Goal: Task Accomplishment & Management: Complete application form

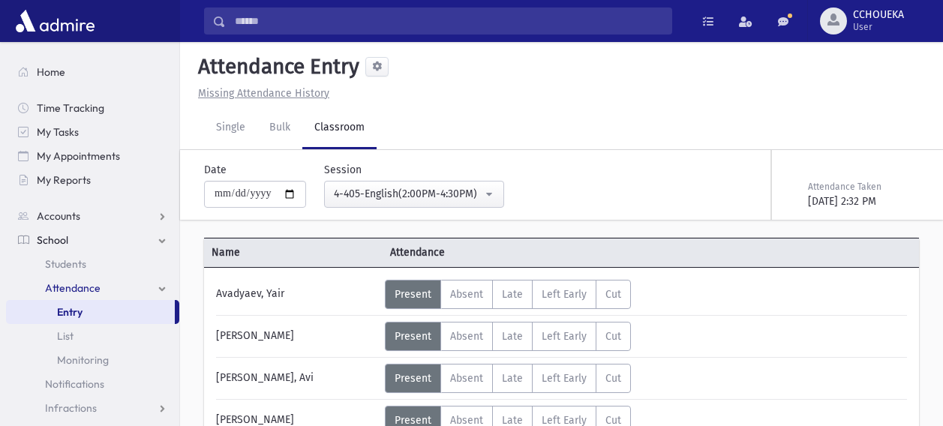
scroll to position [209, 0]
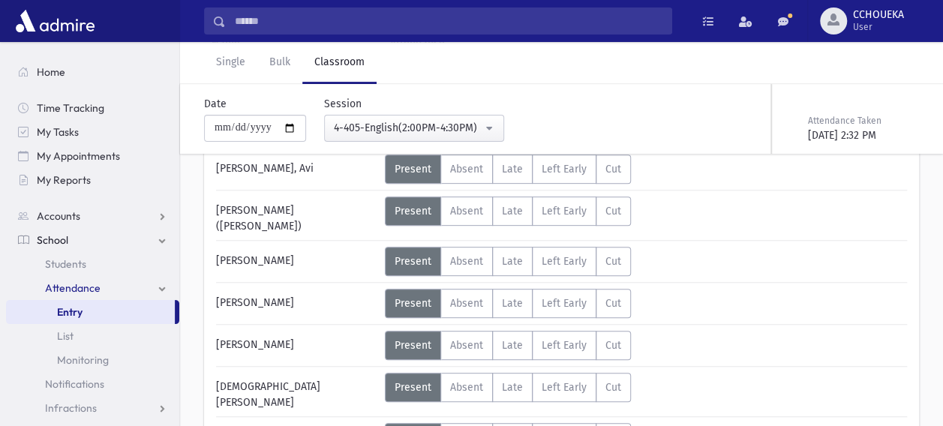
click at [502, 129] on button "4-405-English(2:00PM-4:30PM)" at bounding box center [414, 128] width 180 height 27
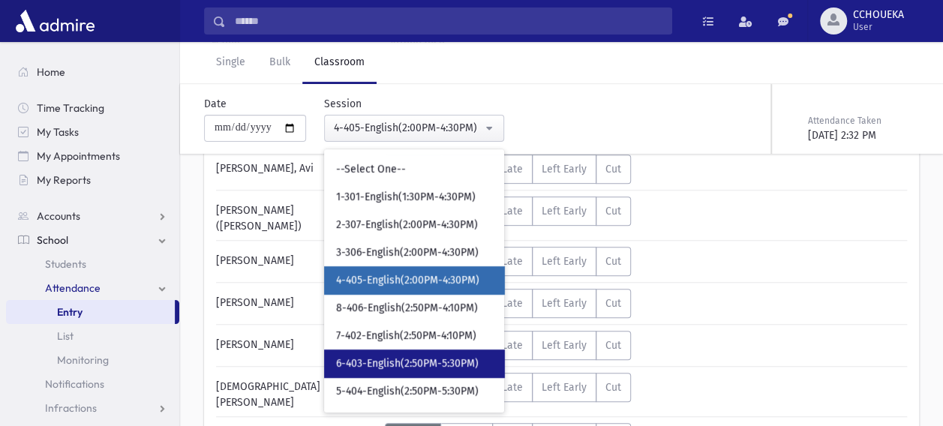
click at [416, 354] on link "6-403-English(2:50PM-5:30PM)" at bounding box center [414, 364] width 180 height 28
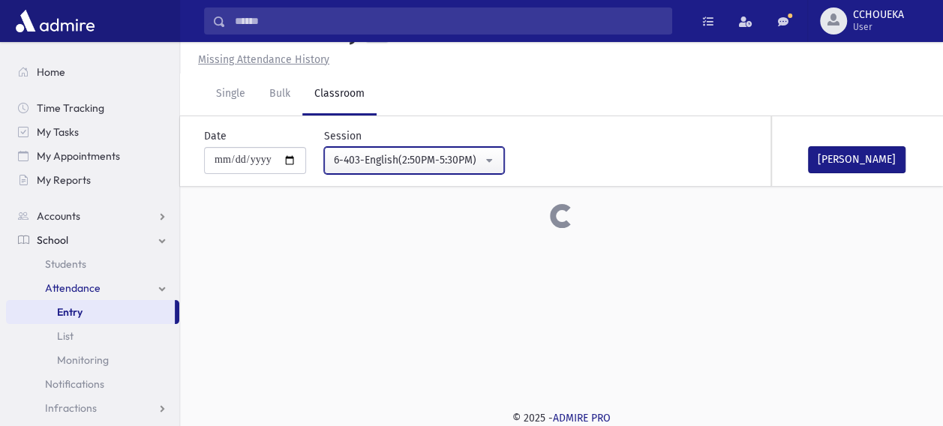
scroll to position [209, 0]
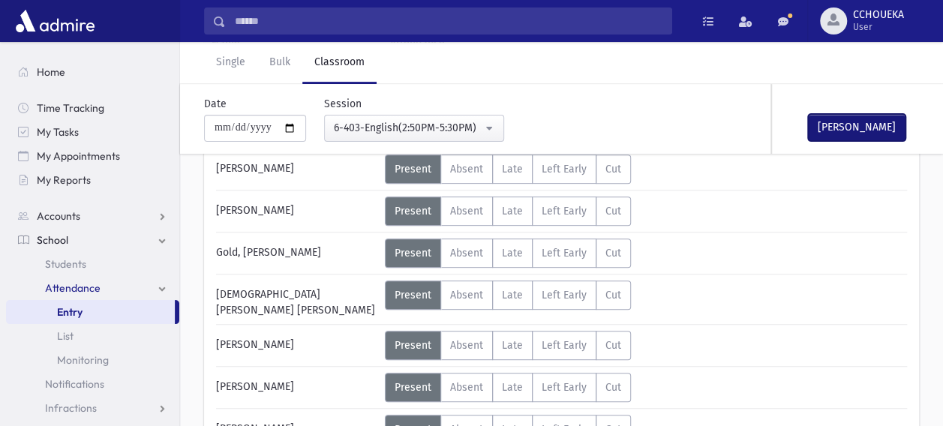
click at [851, 124] on button "[PERSON_NAME]" at bounding box center [857, 127] width 98 height 27
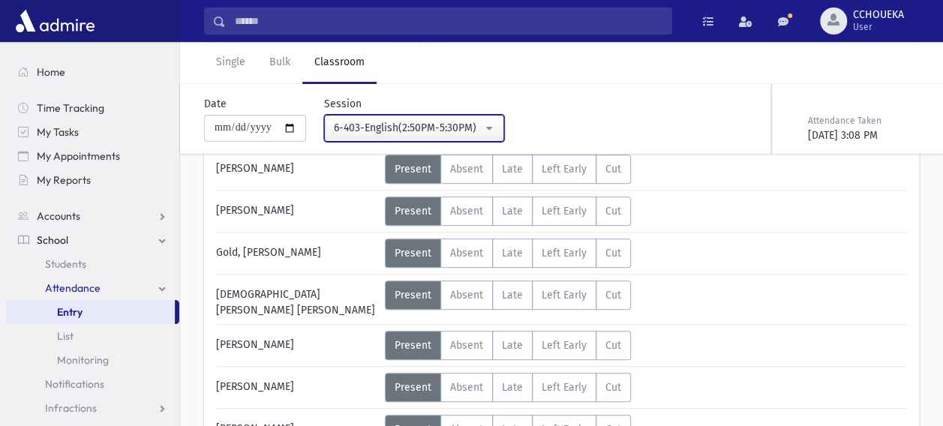
click at [483, 135] on div "6-403-English(2:50PM-5:30PM)" at bounding box center [408, 128] width 149 height 16
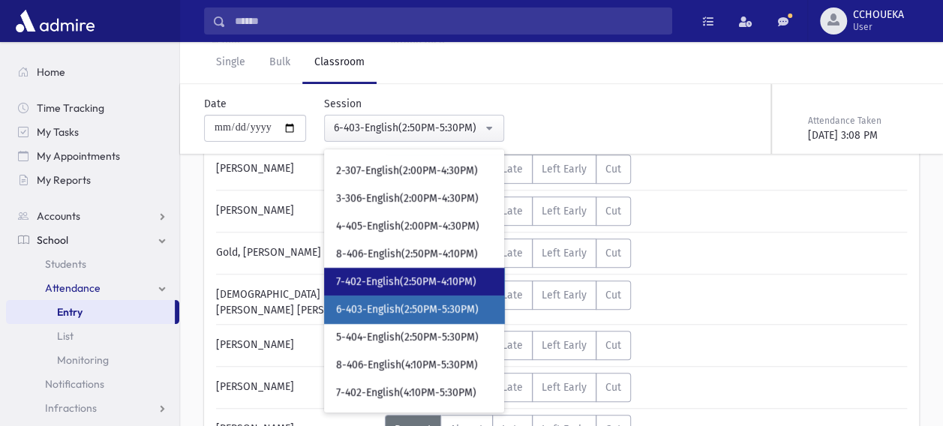
click at [402, 282] on span "7-402-English(2:50PM-4:10PM)" at bounding box center [406, 282] width 140 height 15
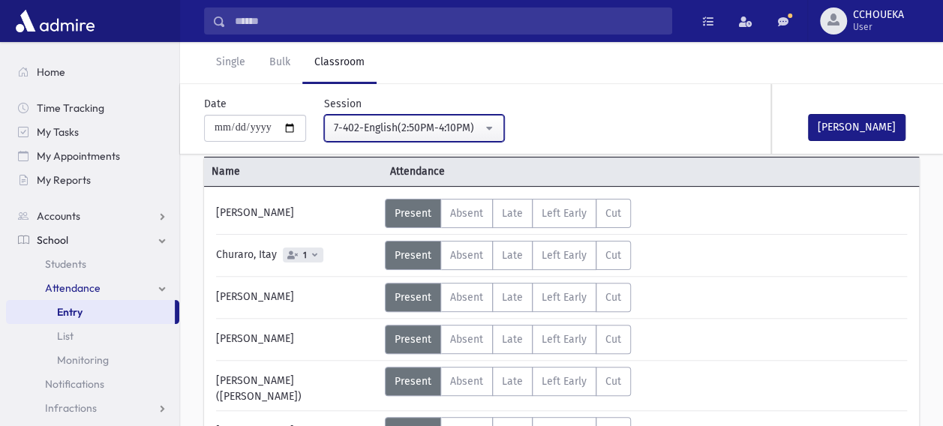
scroll to position [68, 0]
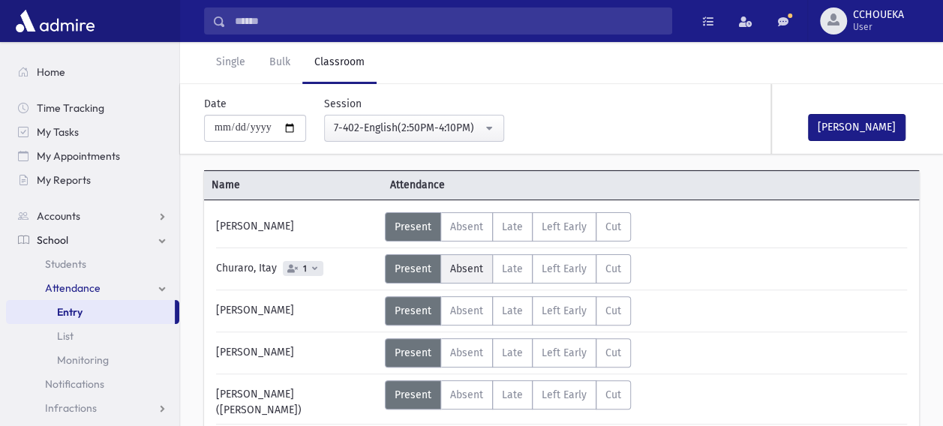
click at [459, 258] on label "Absent A" at bounding box center [467, 268] width 53 height 29
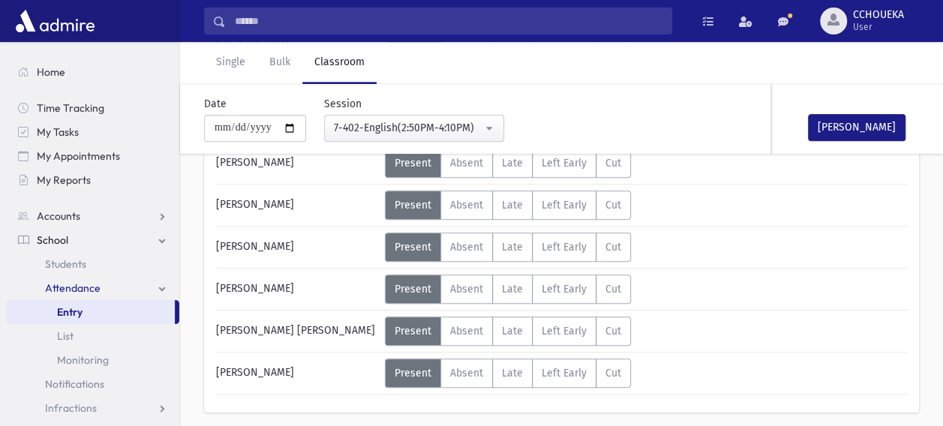
scroll to position [474, 0]
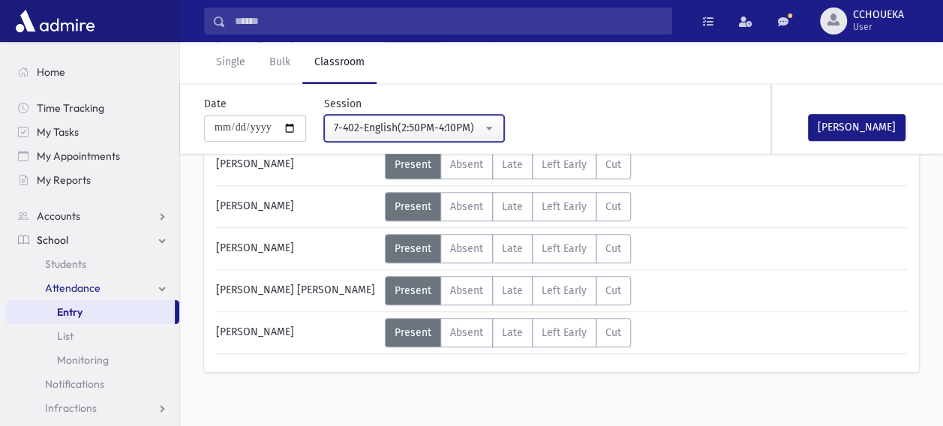
click at [471, 132] on div "7-402-English(2:50PM-4:10PM)" at bounding box center [408, 128] width 149 height 16
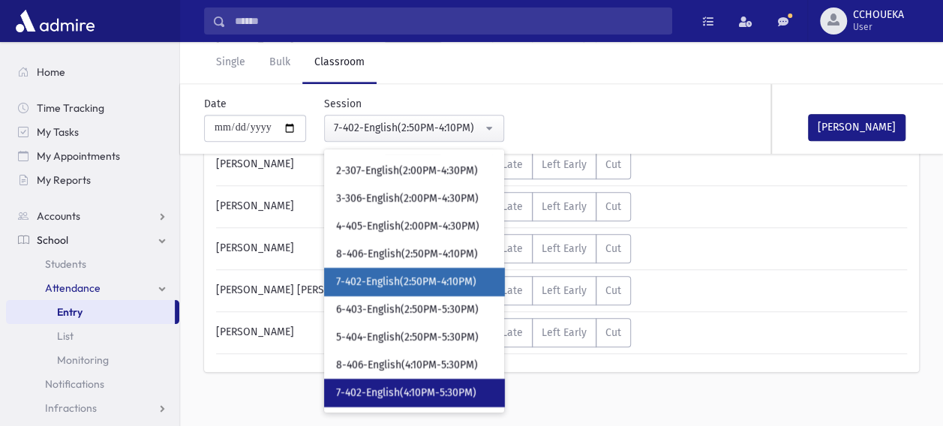
click at [392, 384] on link "7-402-English(4:10PM-5:30PM)" at bounding box center [414, 393] width 180 height 28
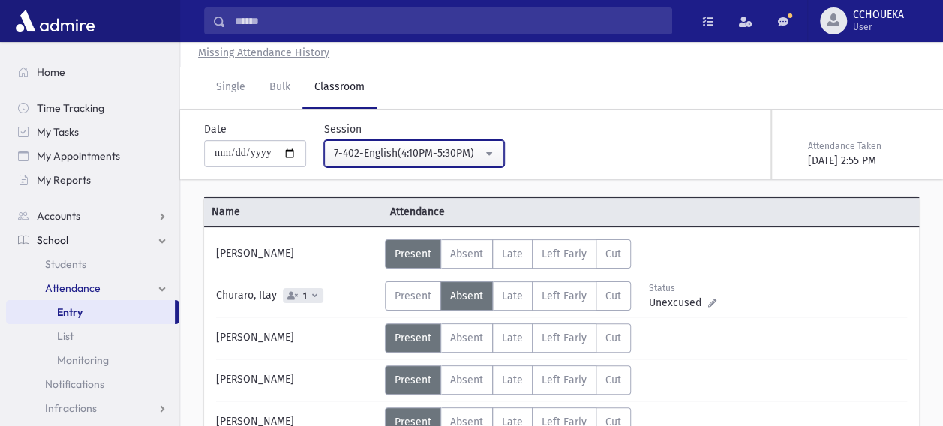
scroll to position [39, 0]
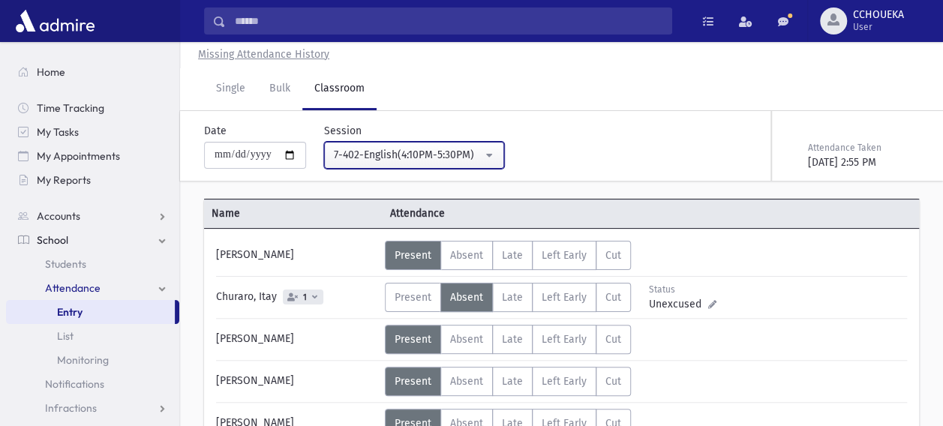
click at [446, 147] on div "7-402-English(4:10PM-5:30PM)" at bounding box center [408, 155] width 149 height 16
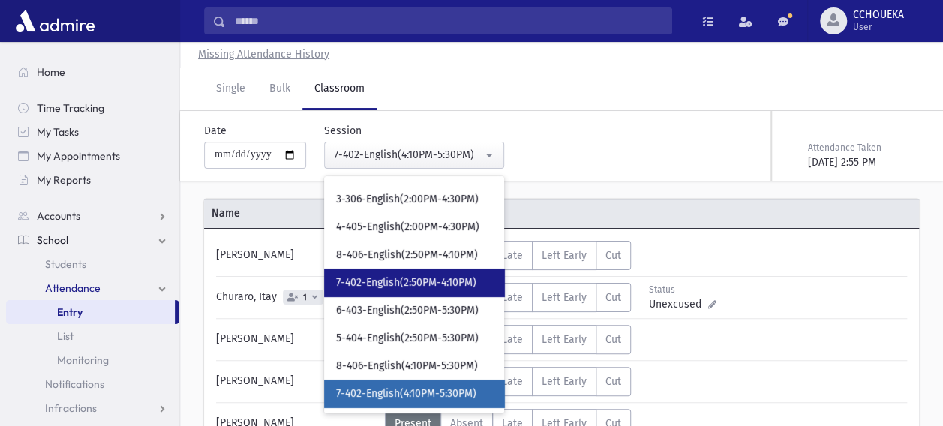
click at [401, 287] on span "7-402-English(2:50PM-4:10PM)" at bounding box center [406, 282] width 140 height 15
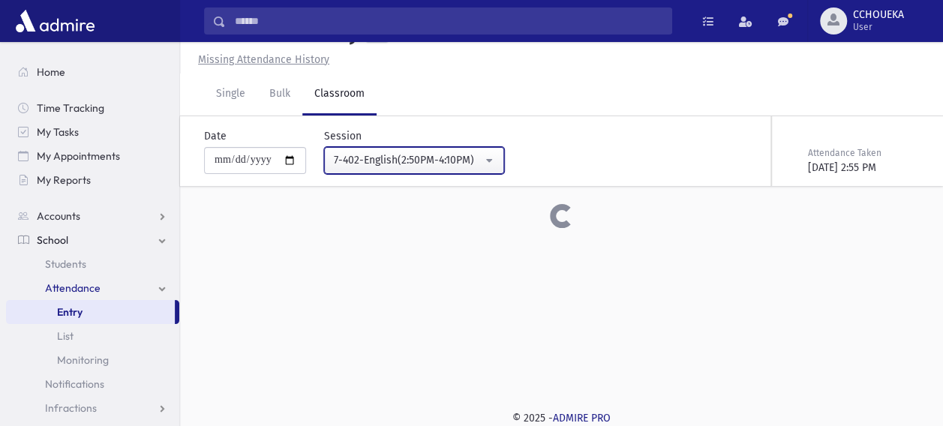
scroll to position [39, 0]
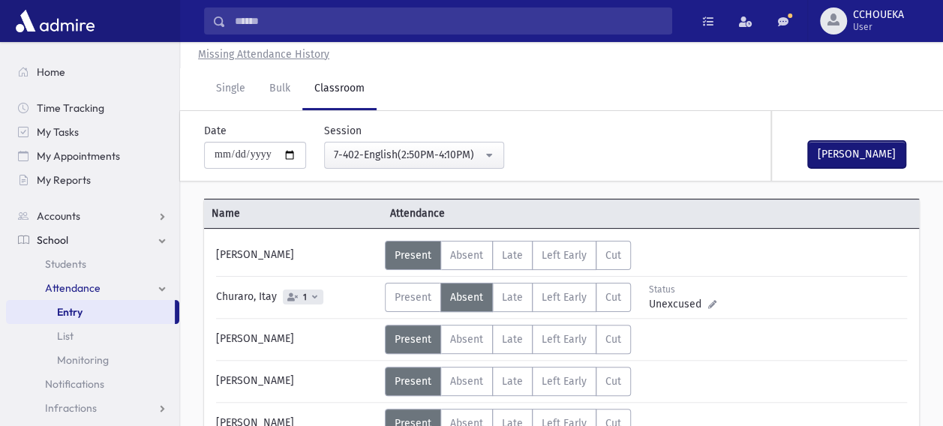
click at [859, 155] on button "[PERSON_NAME]" at bounding box center [857, 154] width 98 height 27
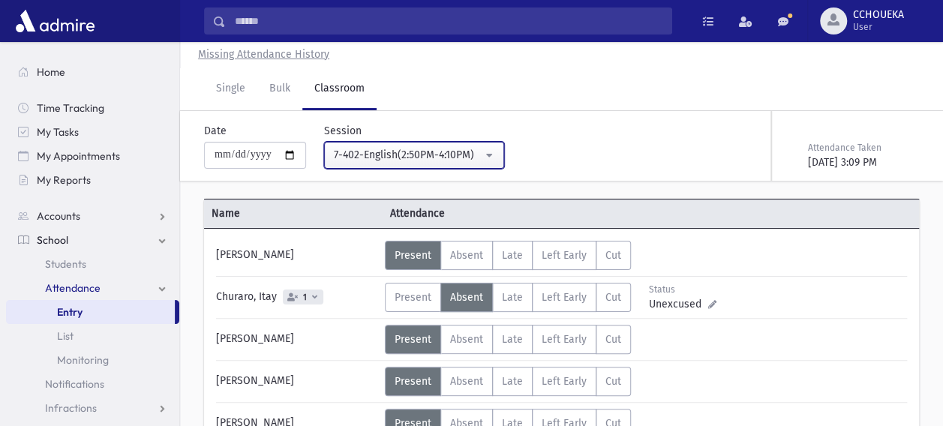
click at [469, 167] on button "7-402-English(2:50PM-4:10PM)" at bounding box center [414, 155] width 180 height 27
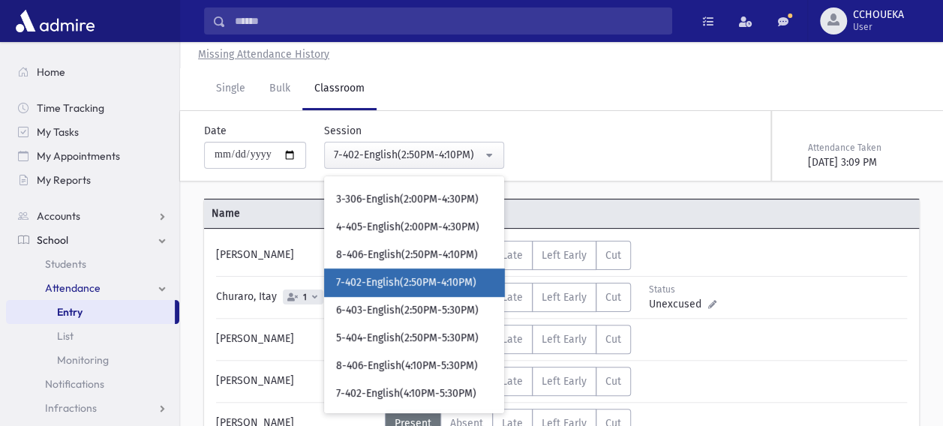
scroll to position [68, 0]
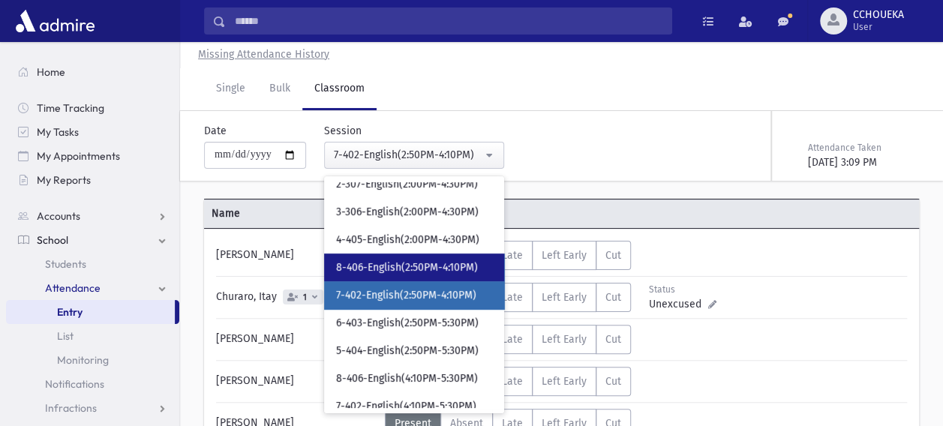
click at [440, 258] on link "8-406-English(2:50PM-4:10PM)" at bounding box center [414, 268] width 180 height 28
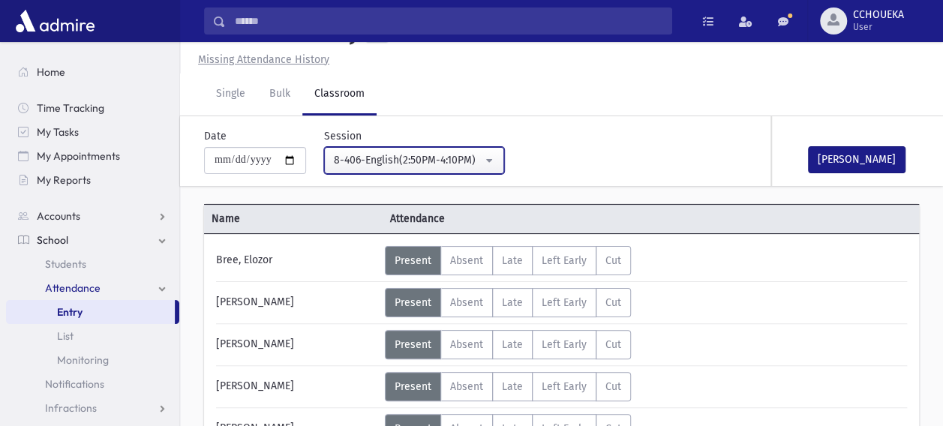
scroll to position [39, 0]
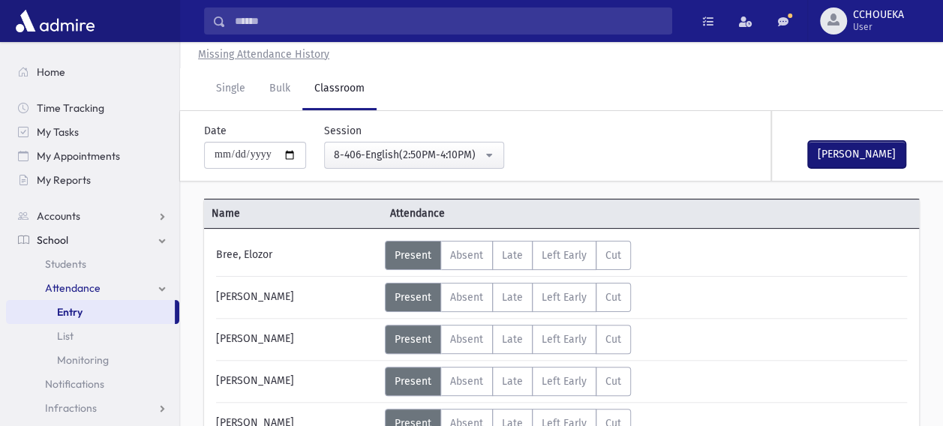
click at [842, 151] on button "[PERSON_NAME]" at bounding box center [857, 154] width 98 height 27
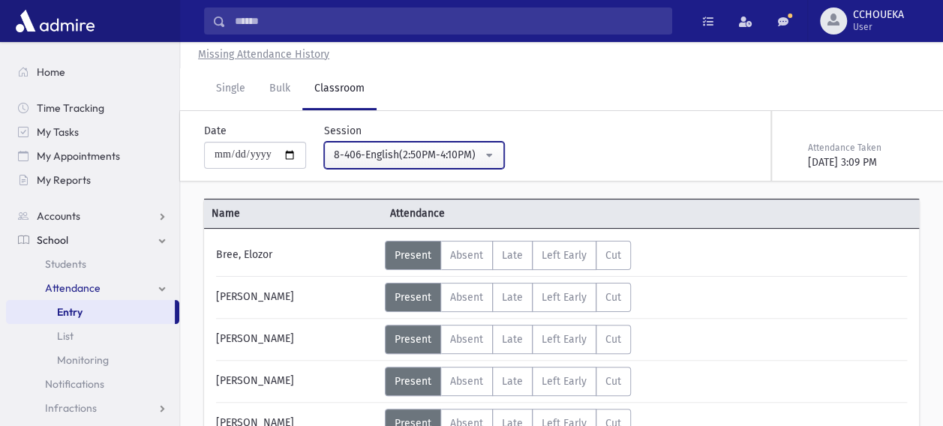
click at [499, 150] on button "8-406-English(2:50PM-4:10PM)" at bounding box center [414, 155] width 180 height 27
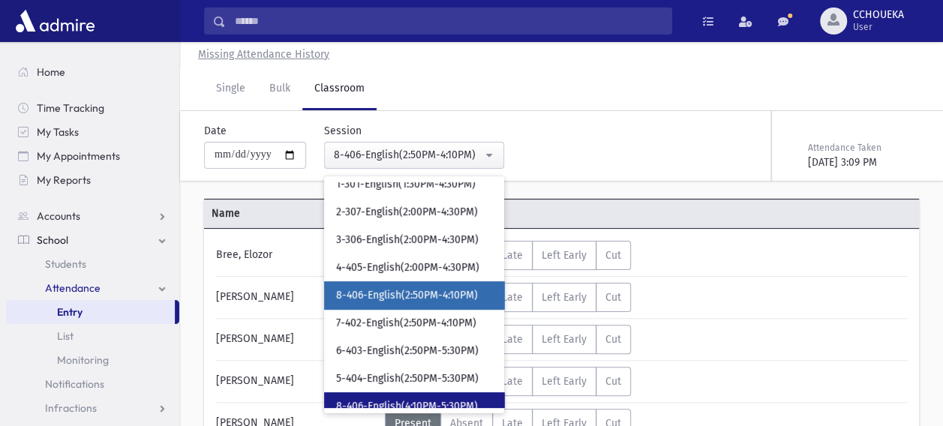
click at [437, 396] on link "8-406-English(4:10PM-5:30PM)" at bounding box center [414, 407] width 180 height 28
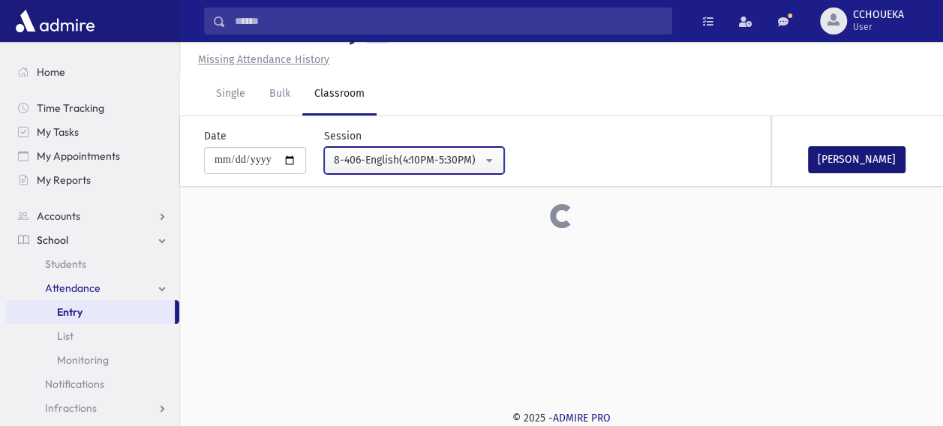
scroll to position [39, 0]
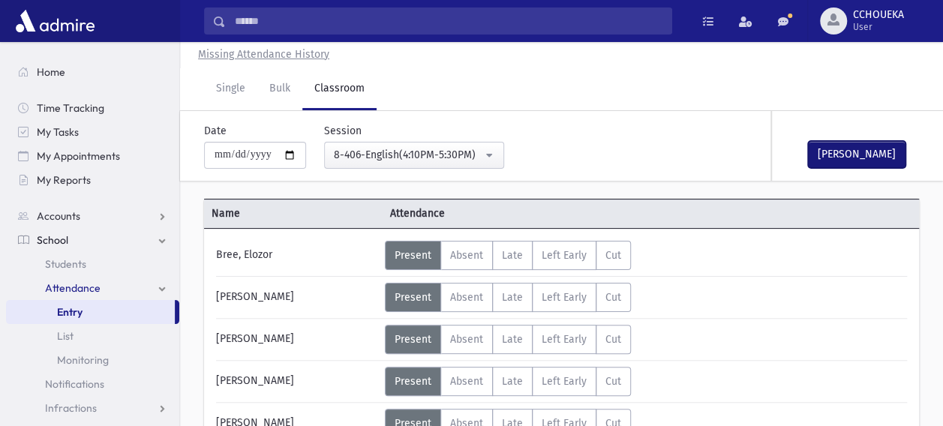
click at [833, 157] on button "[PERSON_NAME]" at bounding box center [857, 154] width 98 height 27
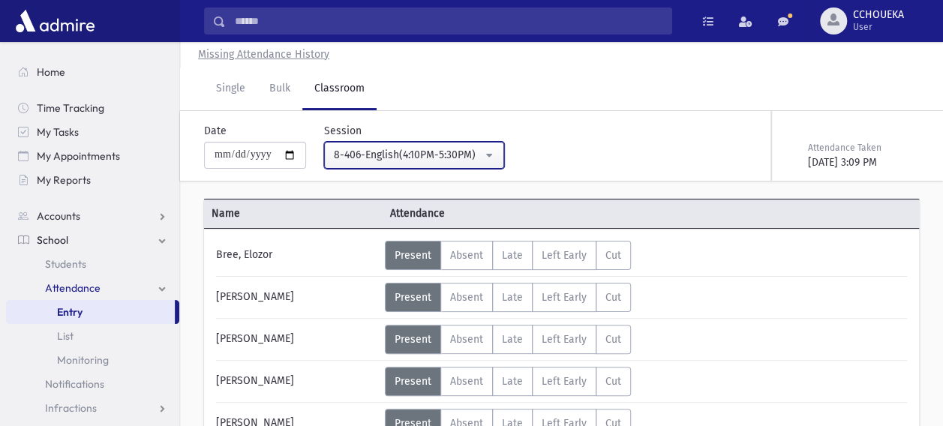
click at [478, 164] on button "8-406-English(4:10PM-5:30PM)" at bounding box center [414, 155] width 180 height 27
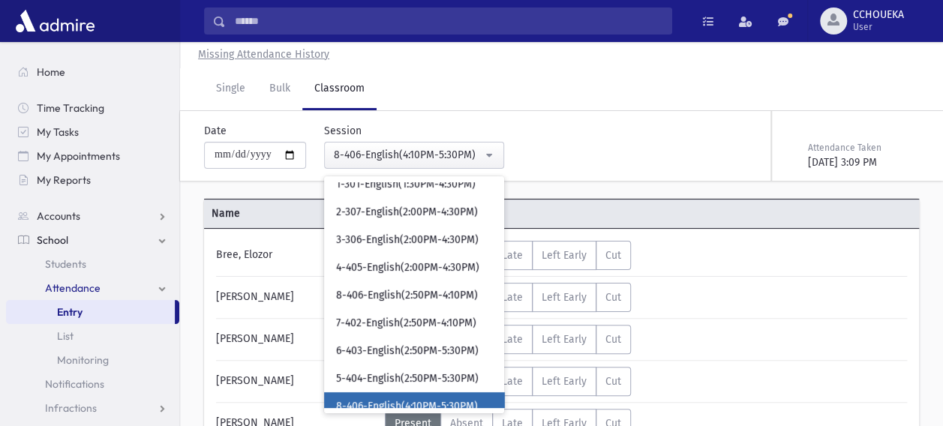
scroll to position [80, 0]
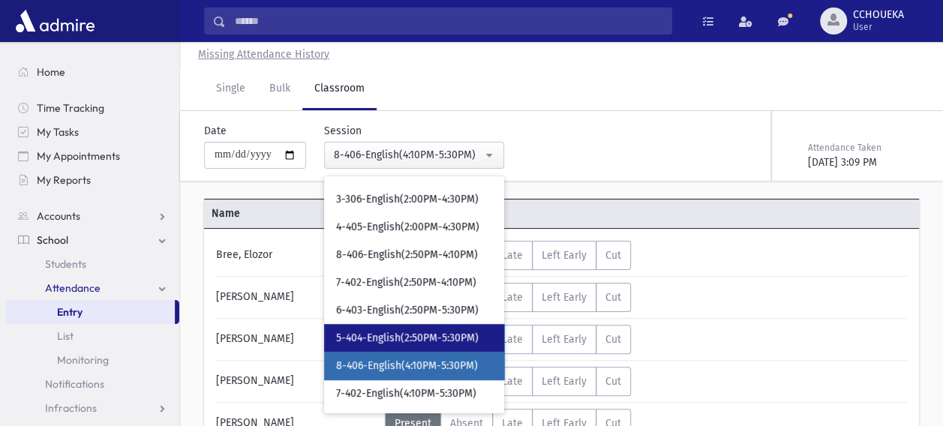
click at [395, 333] on span "5-404-English(2:50PM-5:30PM)" at bounding box center [407, 338] width 143 height 15
select select "****"
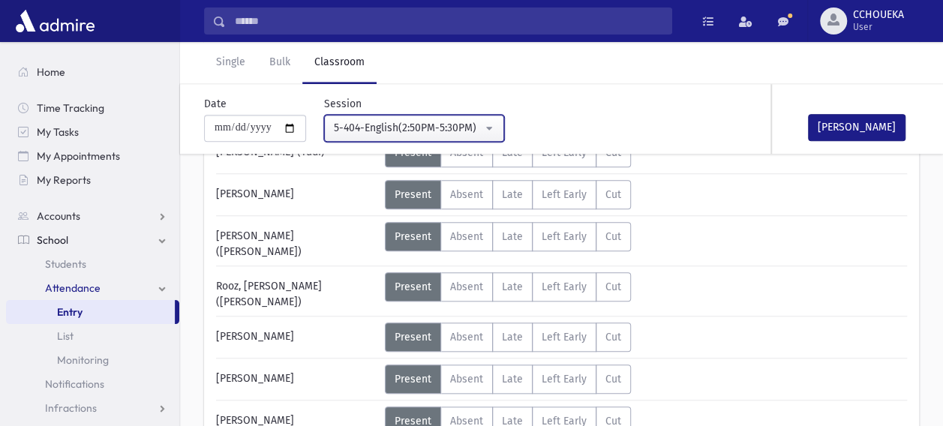
scroll to position [627, 0]
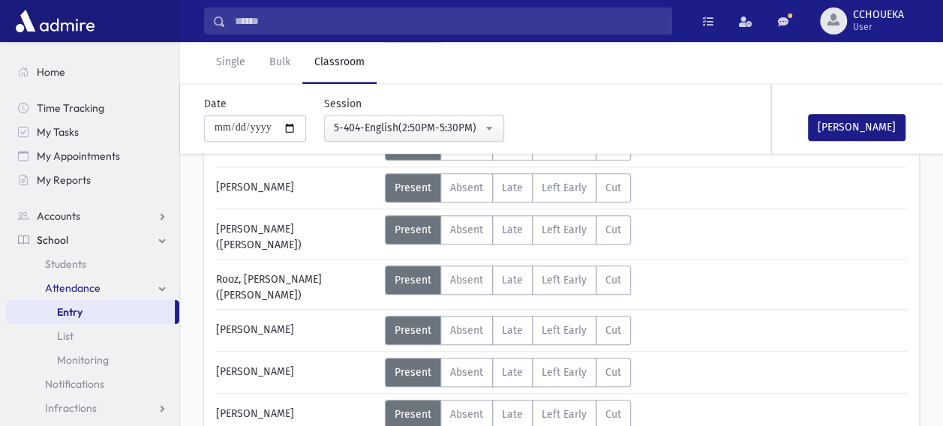
click at [462, 390] on div "Error ×" at bounding box center [562, 378] width 210 height 28
click at [457, 387] on div "Error ×" at bounding box center [562, 378] width 210 height 28
click at [453, 408] on span "Absent" at bounding box center [466, 414] width 33 height 13
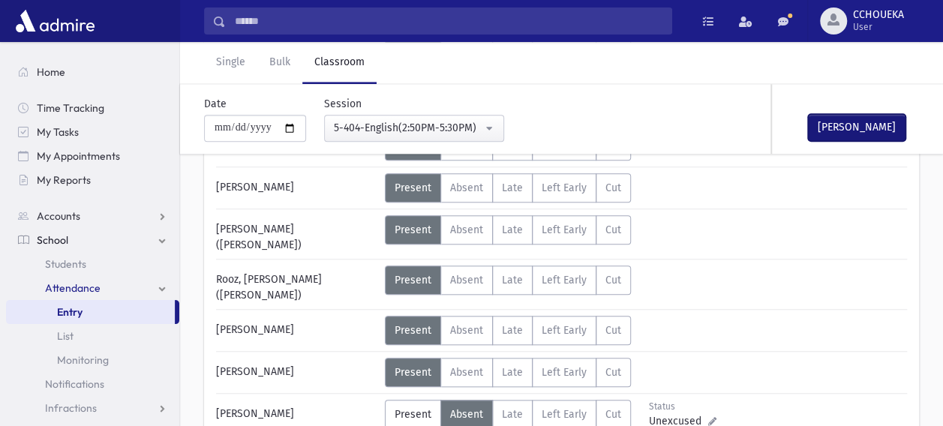
click at [820, 128] on button "[PERSON_NAME]" at bounding box center [857, 127] width 98 height 27
